Goal: Information Seeking & Learning: Learn about a topic

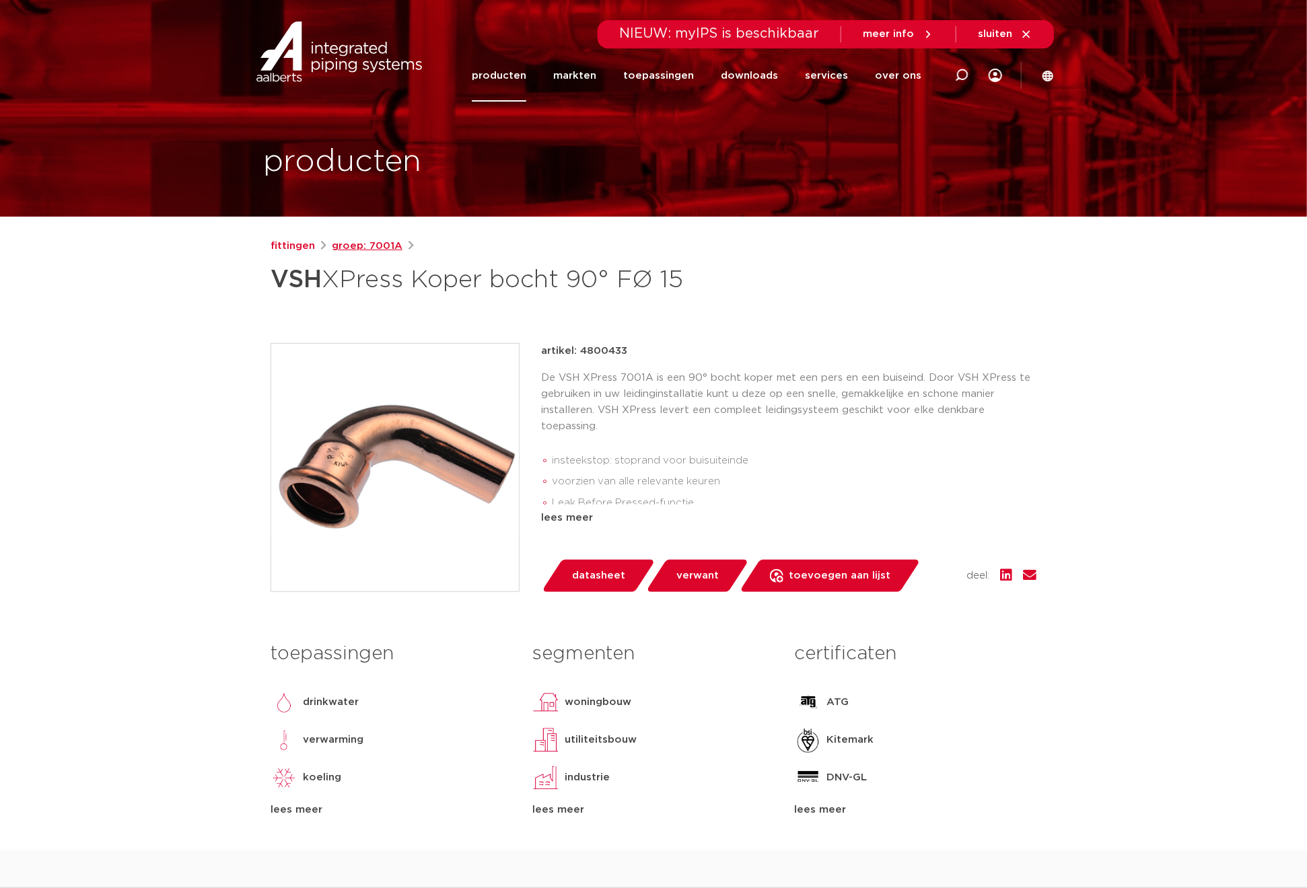
click at [363, 246] on link "groep: 7001A" at bounding box center [367, 246] width 71 height 16
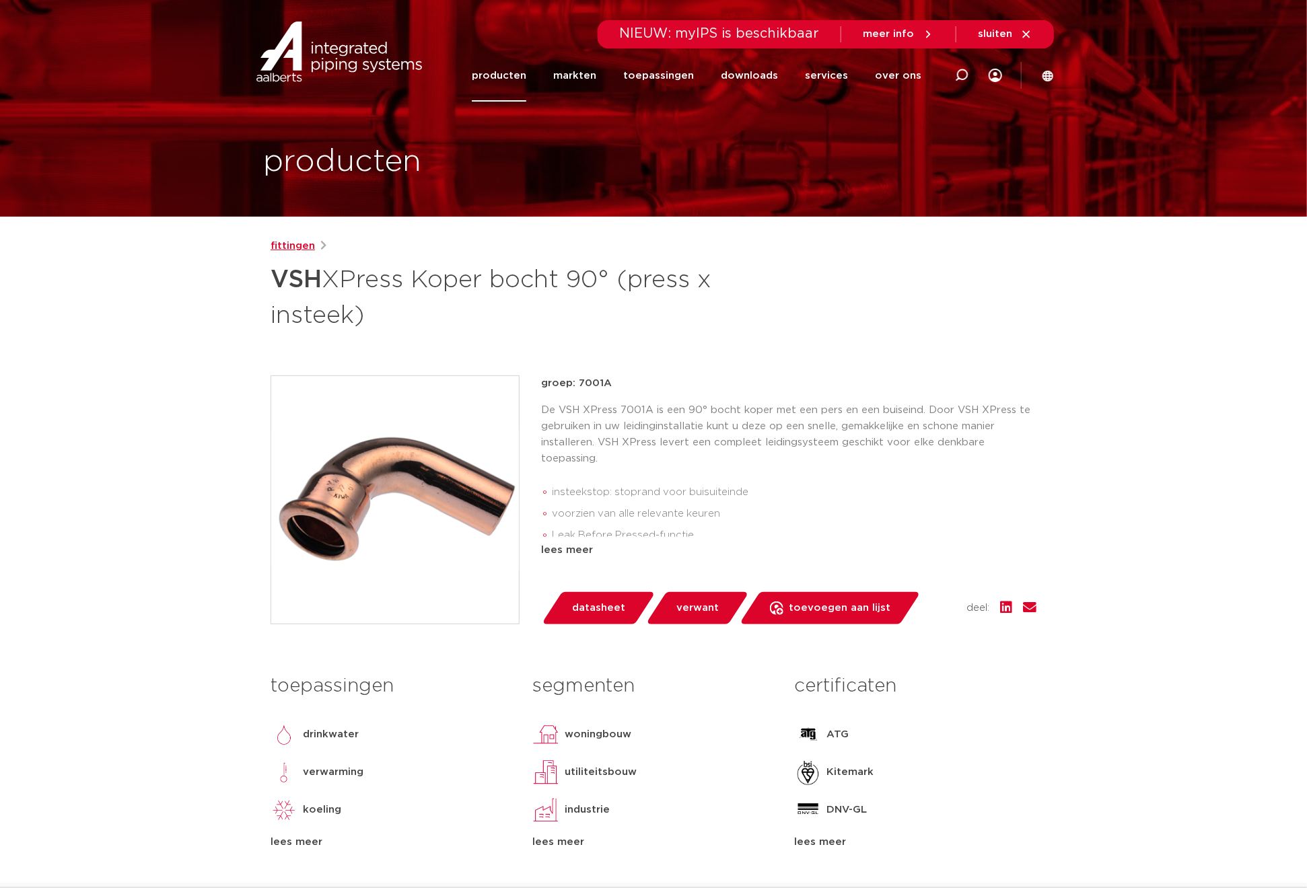
click at [297, 242] on link "fittingen" at bounding box center [293, 246] width 44 height 16
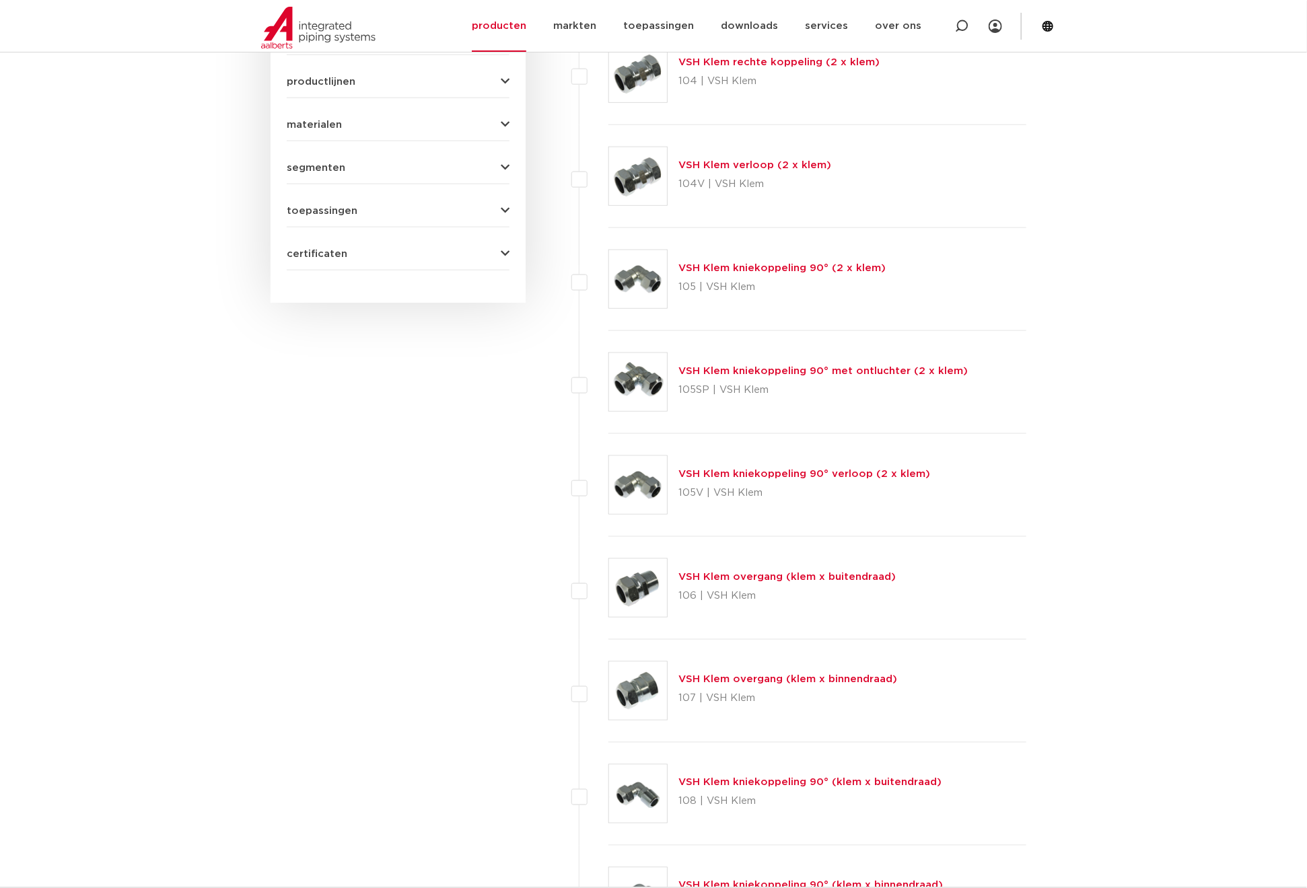
scroll to position [55, 0]
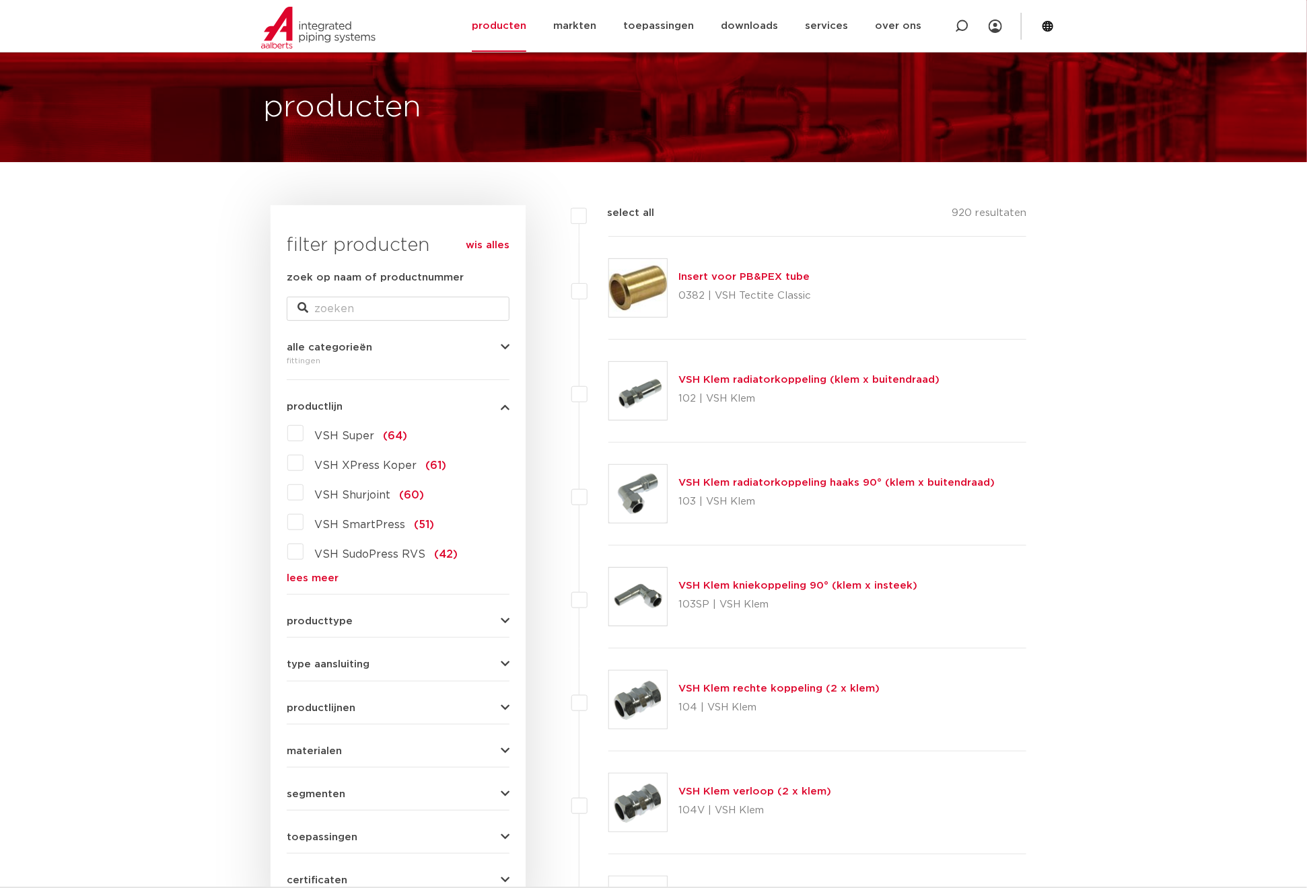
click at [348, 466] on span "VSH XPress Koper" at bounding box center [365, 465] width 102 height 11
click at [0, 0] on input "VSH XPress Koper (61)" at bounding box center [0, 0] width 0 height 0
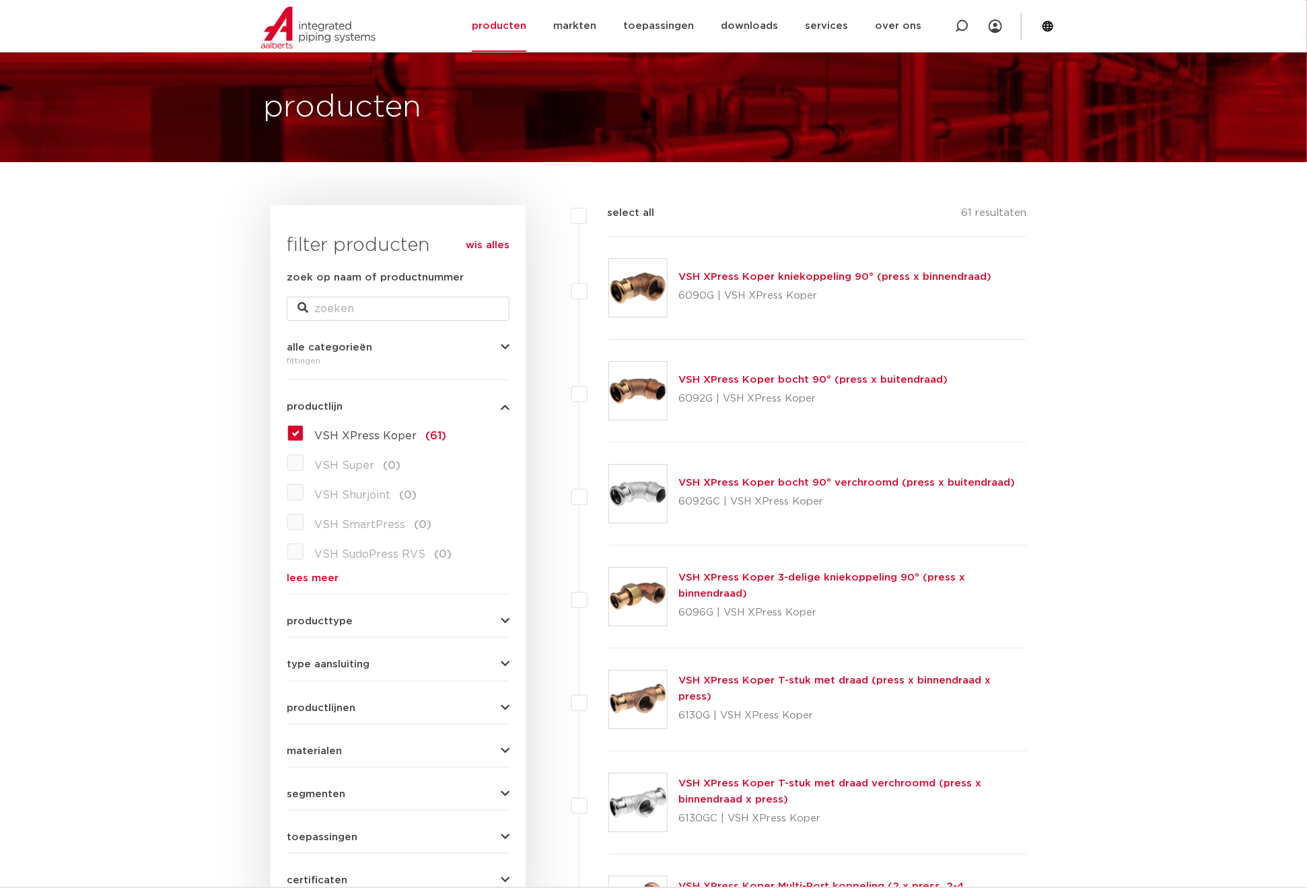
click at [509, 408] on button "productlijn" at bounding box center [398, 407] width 223 height 10
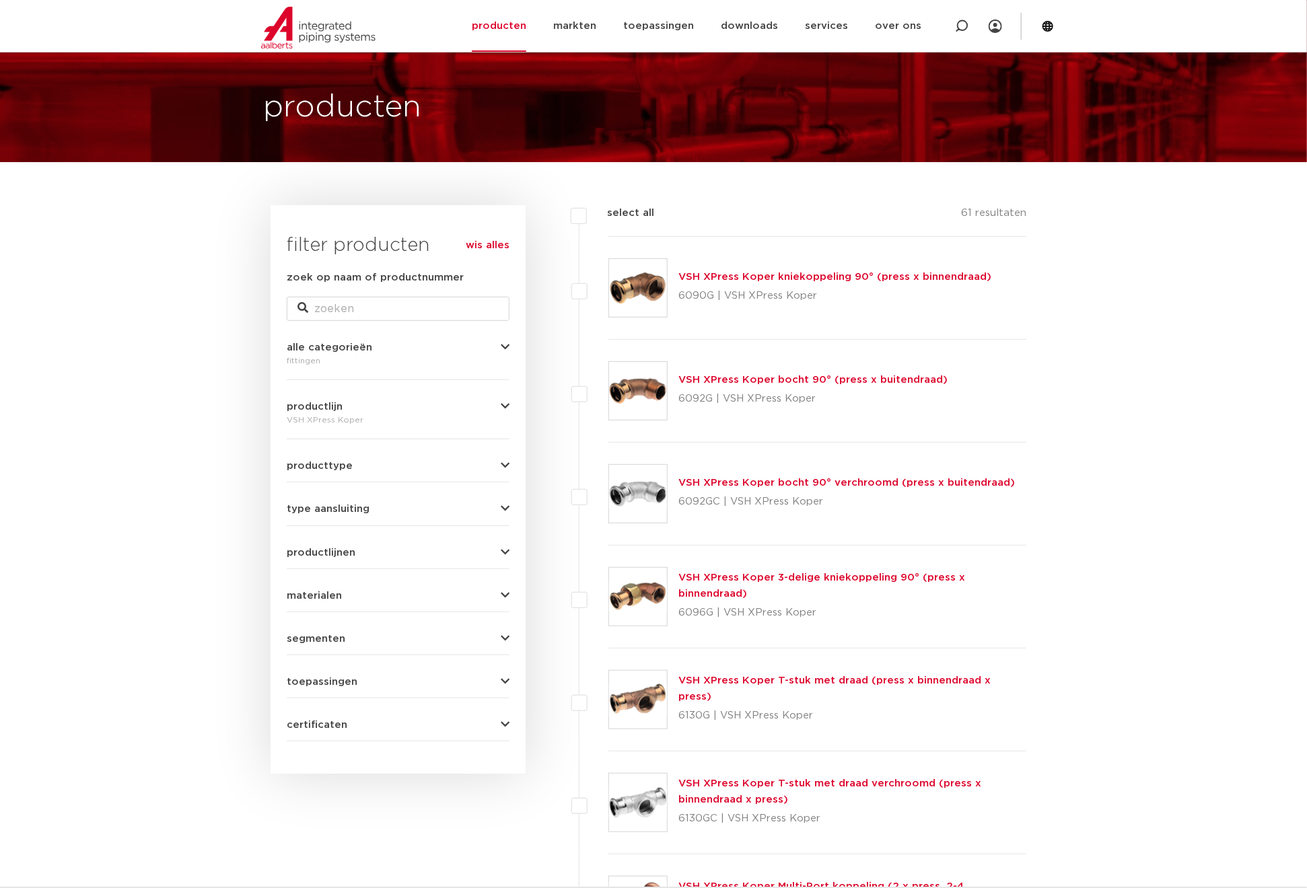
click at [505, 467] on icon "button" at bounding box center [505, 466] width 9 height 10
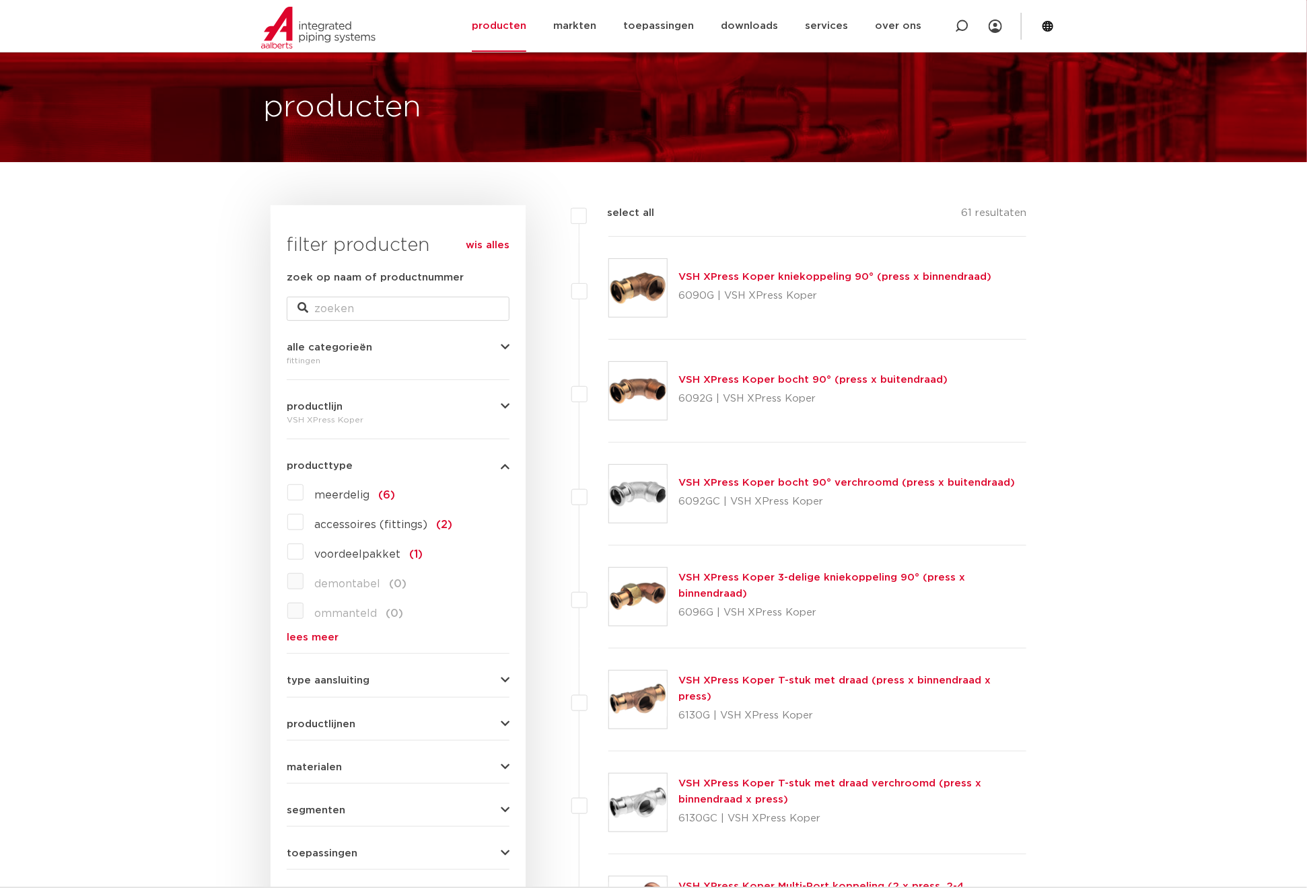
click at [505, 467] on icon "button" at bounding box center [505, 466] width 9 height 10
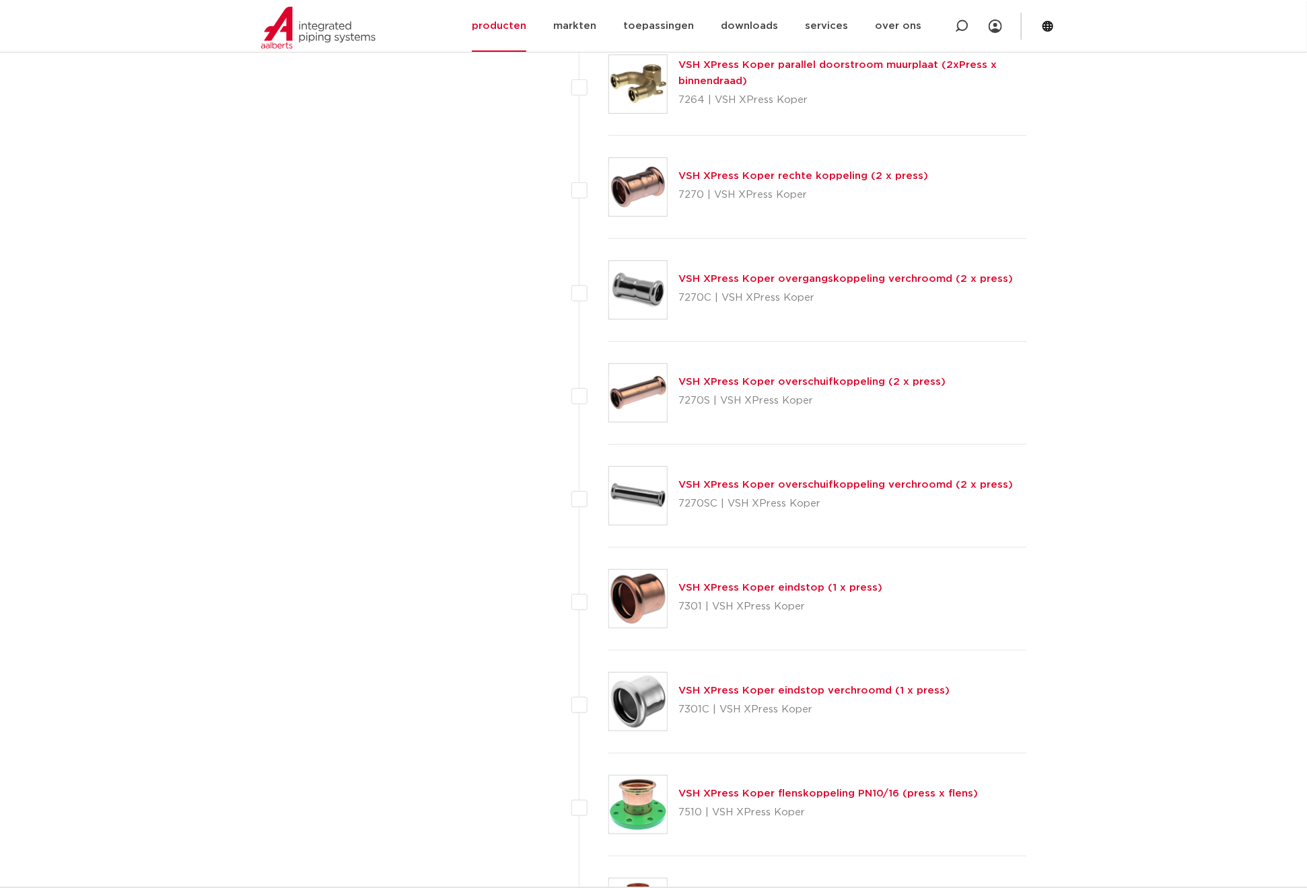
scroll to position [5606, 0]
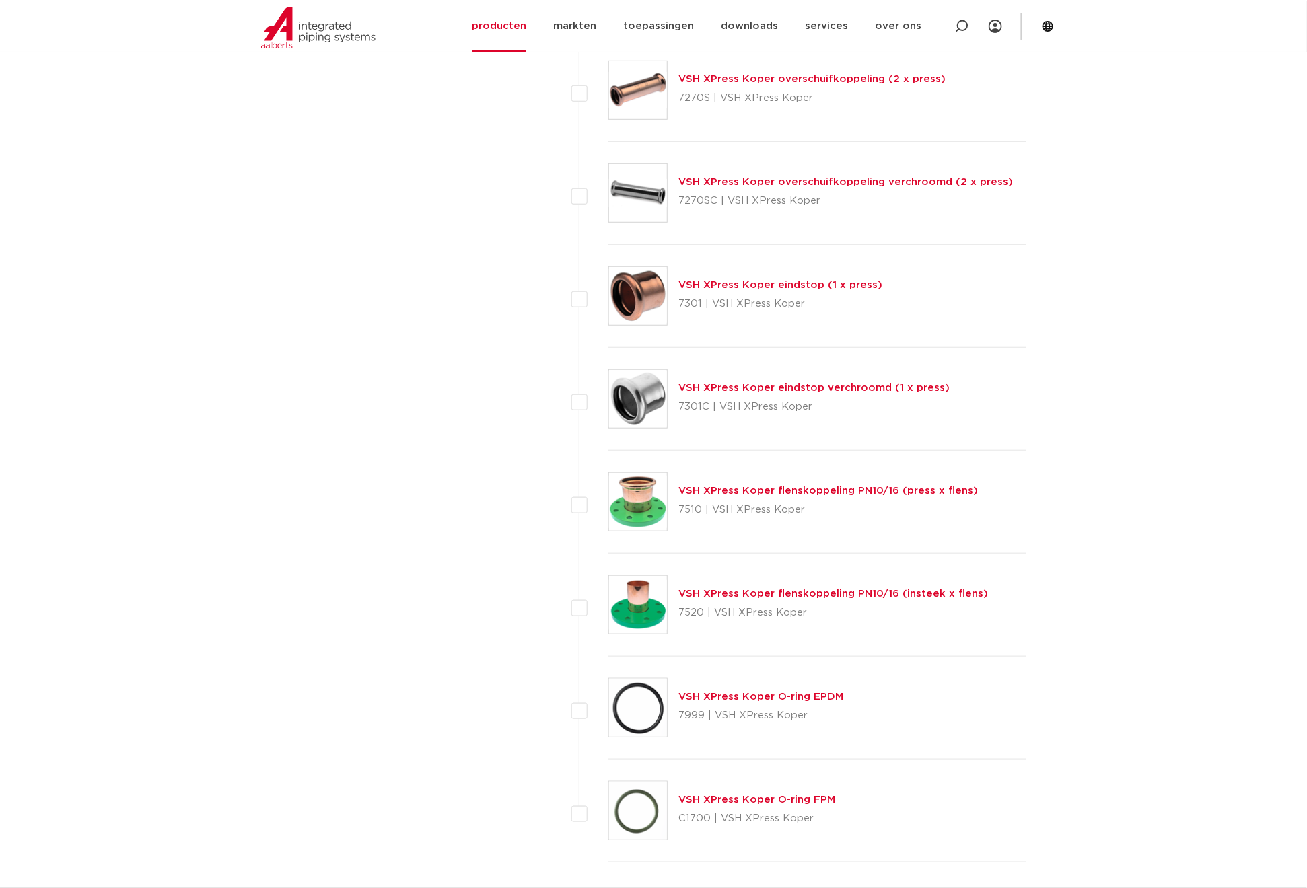
click at [801, 84] on link "VSH XPress Koper overschuifkoppeling (2 x press)" at bounding box center [811, 79] width 267 height 10
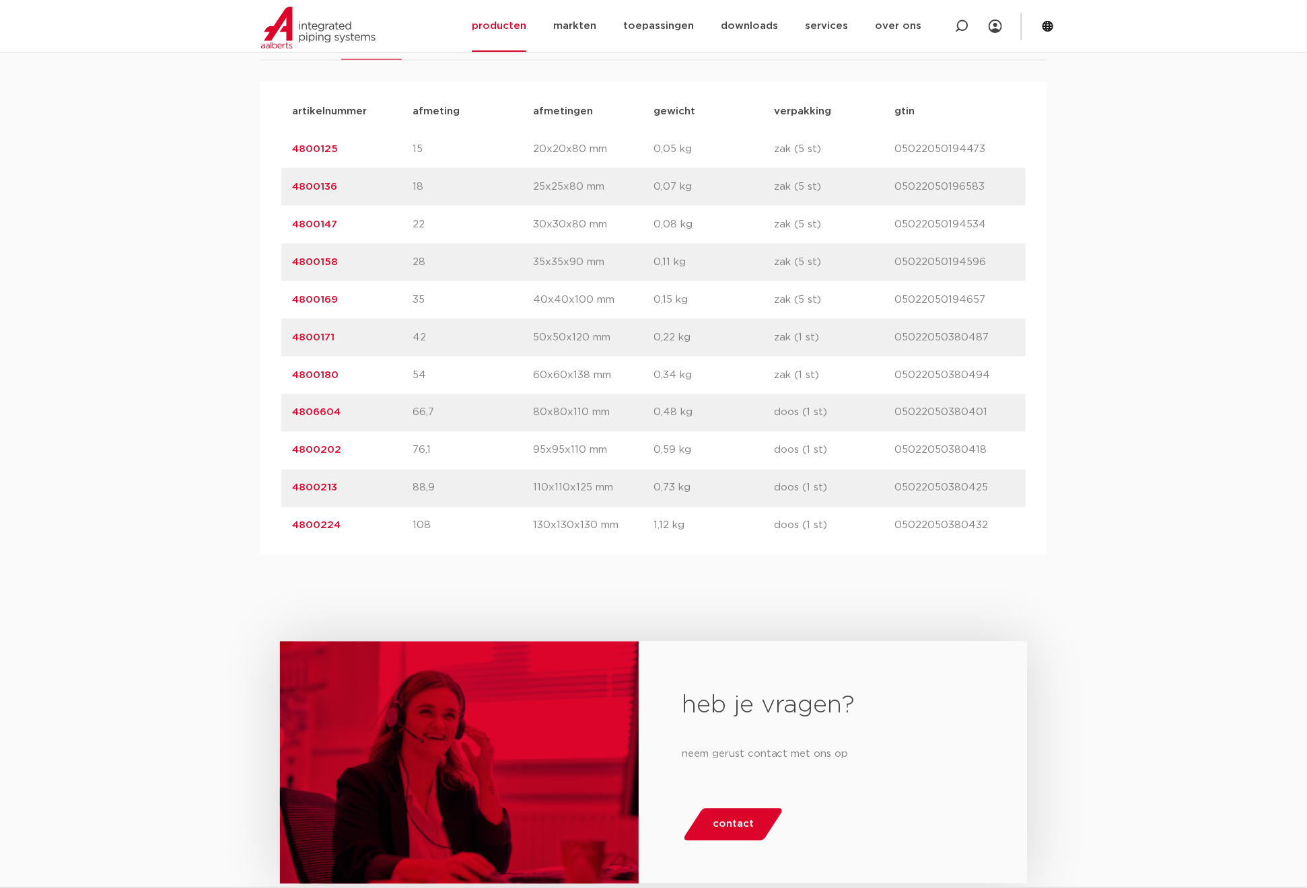
scroll to position [908, 0]
